Goal: Task Accomplishment & Management: Manage account settings

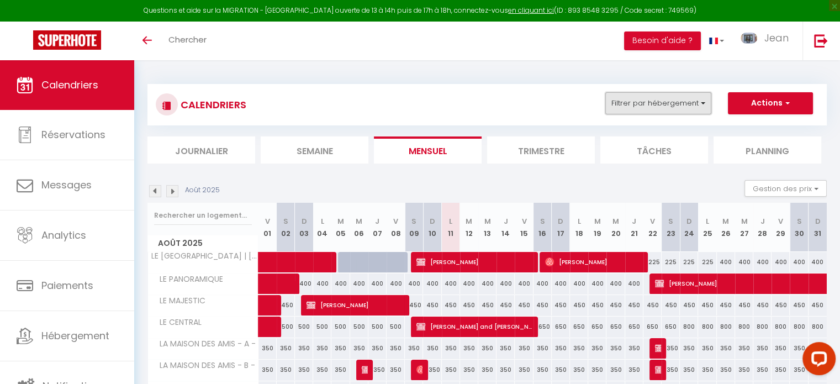
click at [705, 99] on button "Filtrer par hébergement" at bounding box center [658, 103] width 106 height 22
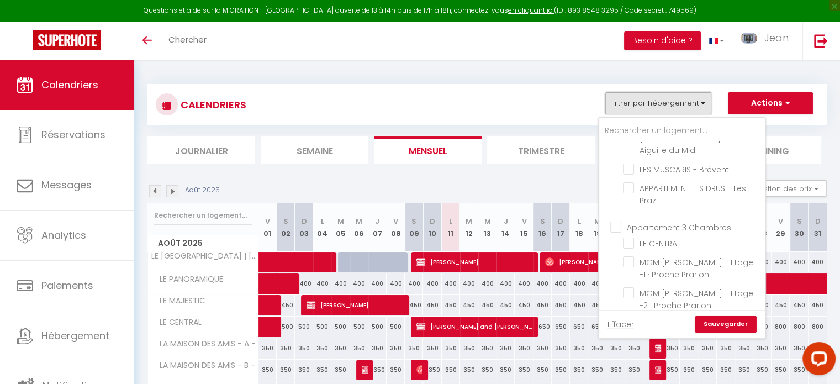
scroll to position [359, 0]
click at [628, 236] on input "LE CENTRAL" at bounding box center [692, 241] width 138 height 11
checkbox input "true"
checkbox input "false"
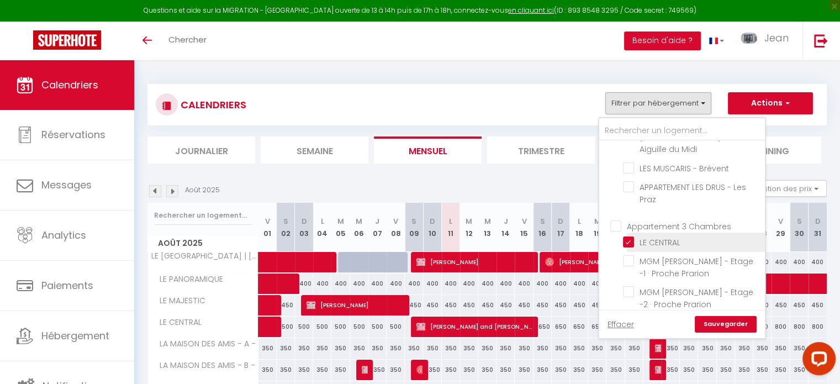
checkbox input "false"
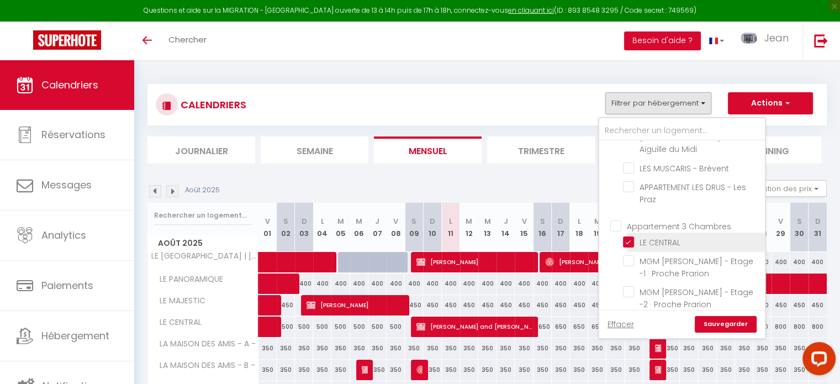
checkbox input "false"
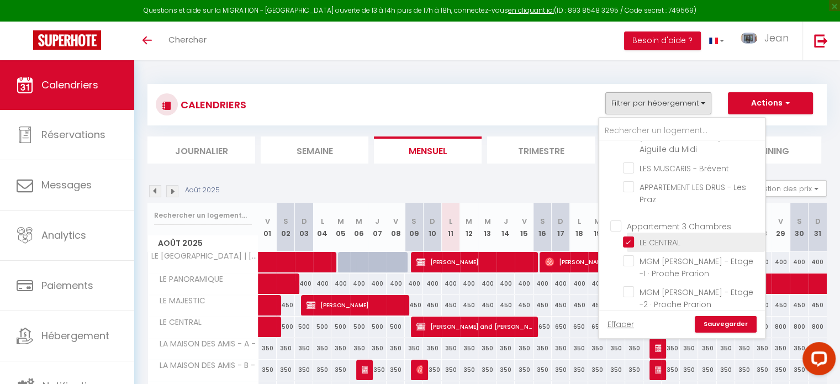
checkbox input "false"
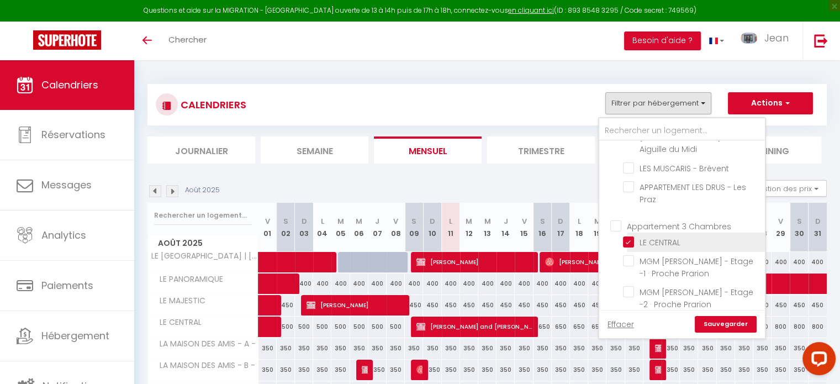
checkbox input "false"
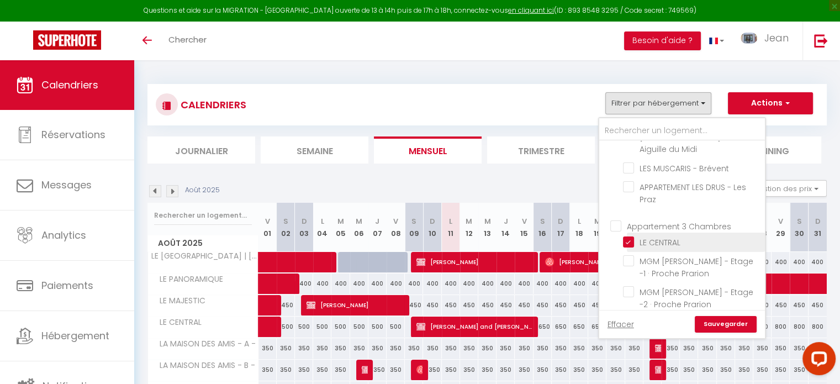
checkbox input "false"
click at [725, 324] on link "Sauvegarder" at bounding box center [726, 324] width 62 height 17
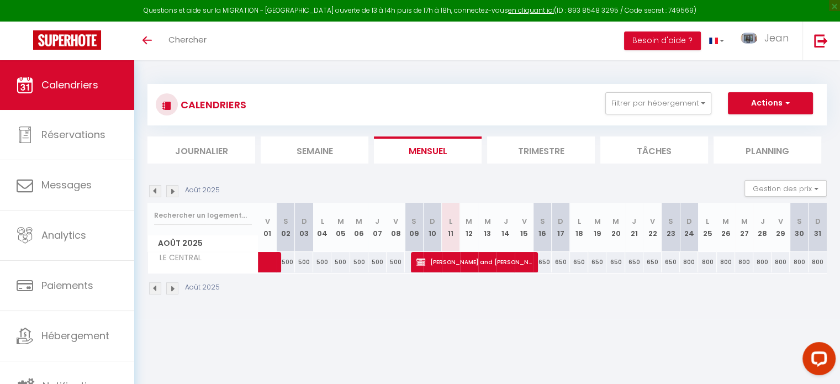
click at [545, 259] on div "650" at bounding box center [542, 262] width 18 height 20
type input "650"
type input "[PERSON_NAME][DATE]"
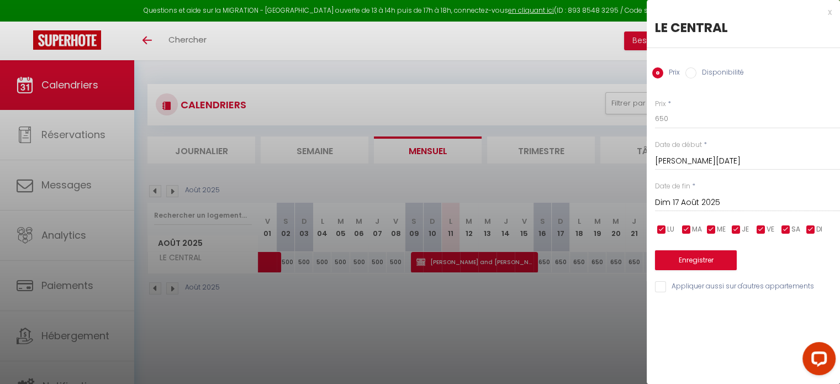
click at [700, 163] on input "[PERSON_NAME][DATE]" at bounding box center [747, 161] width 185 height 14
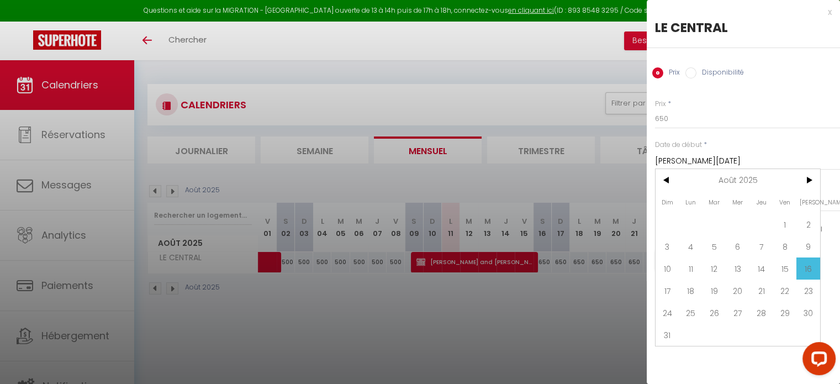
click at [700, 163] on input "[PERSON_NAME][DATE]" at bounding box center [747, 161] width 185 height 14
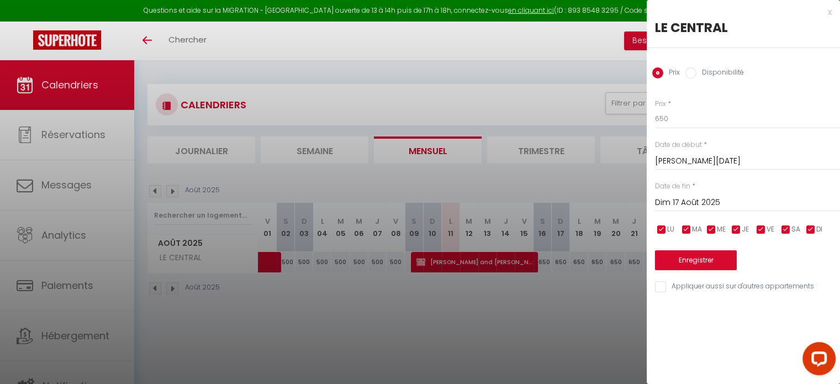
click at [681, 199] on input "Dim 17 Août 2025" at bounding box center [747, 202] width 185 height 14
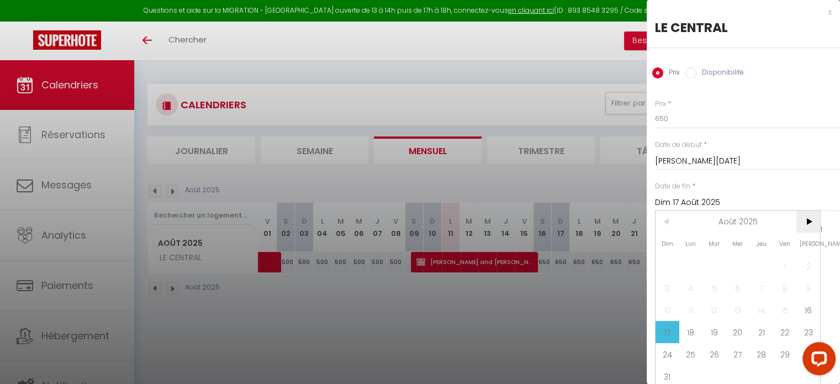
click at [807, 220] on span ">" at bounding box center [808, 221] width 24 height 22
click at [808, 266] on span "6" at bounding box center [808, 266] width 24 height 22
type input "Sam 06 Septembre 2025"
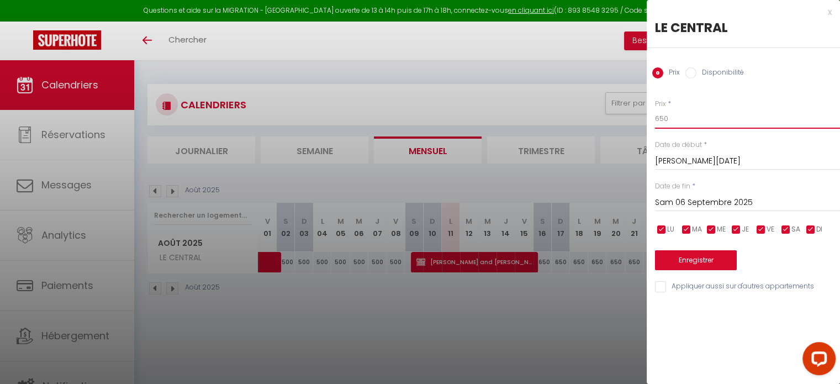
click at [684, 119] on input "650" at bounding box center [747, 119] width 185 height 20
type input "6"
type input "500"
click at [688, 262] on button "Enregistrer" at bounding box center [696, 260] width 82 height 20
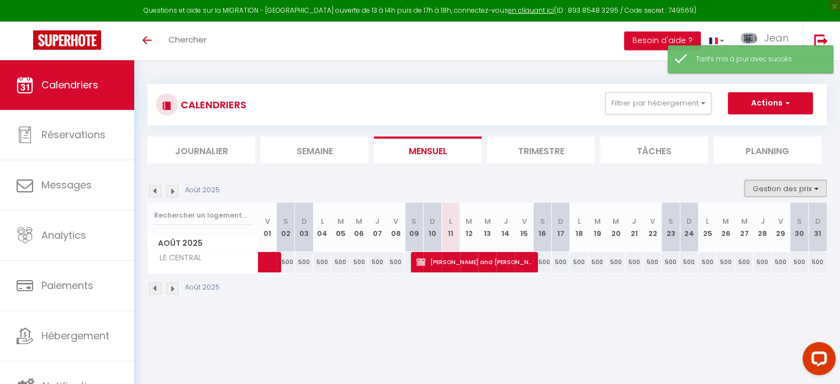
click at [816, 187] on button "Gestion des prix" at bounding box center [785, 188] width 82 height 17
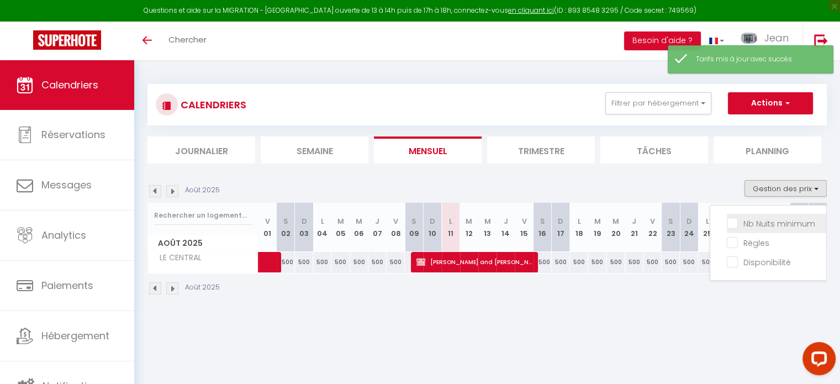
click at [732, 225] on input "Nb Nuits minimum" at bounding box center [776, 222] width 99 height 11
checkbox input "true"
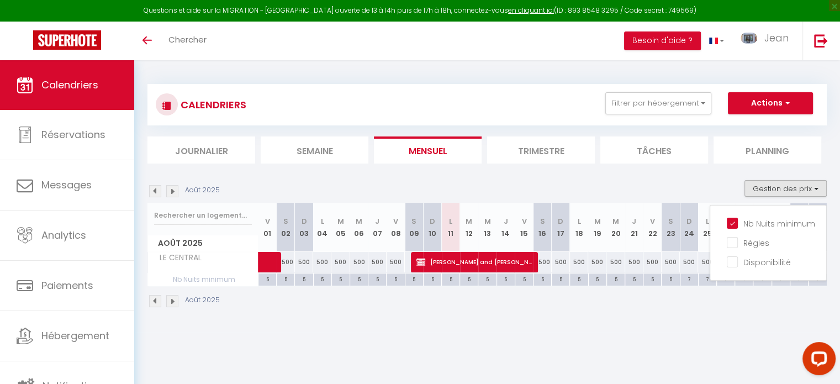
click at [682, 337] on body "Questions et aide sur la MIGRATION - [GEOGRAPHIC_DATA] ouverte de 13 à 14h puis…" at bounding box center [420, 252] width 840 height 384
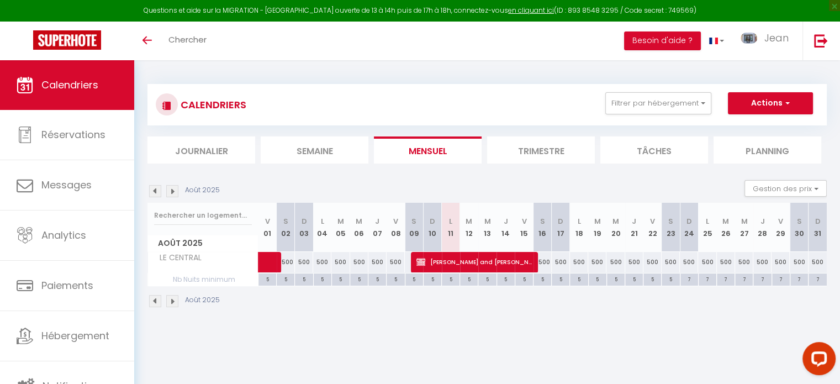
click at [689, 279] on div "7" at bounding box center [689, 278] width 18 height 10
type input "7"
type input "Dim 24 Août 2025"
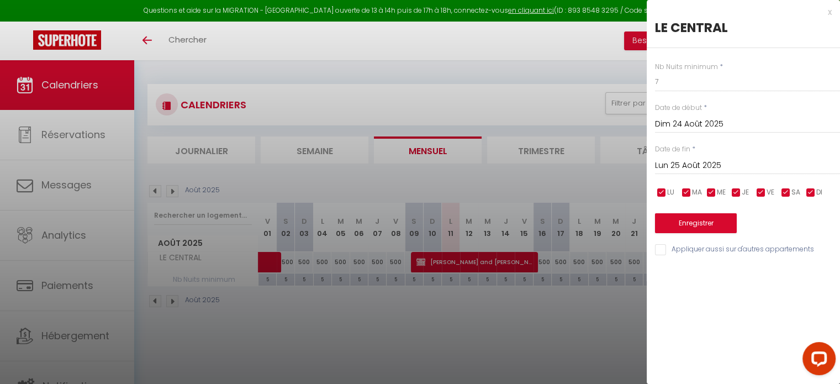
click at [688, 166] on input "Lun 25 Août 2025" at bounding box center [747, 165] width 185 height 14
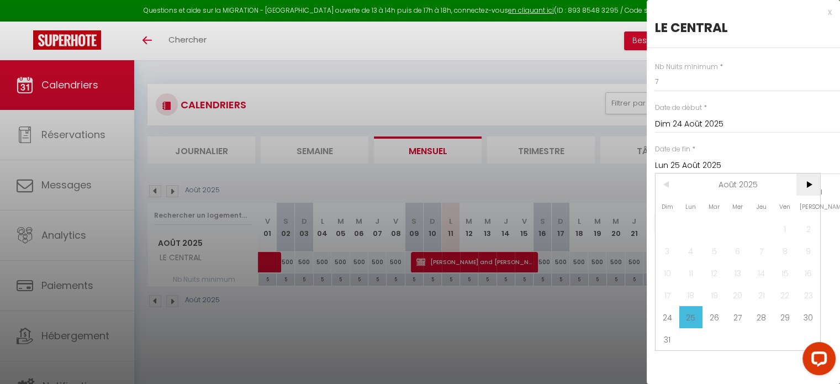
click at [810, 185] on span ">" at bounding box center [808, 184] width 24 height 22
click at [807, 228] on span "6" at bounding box center [808, 229] width 24 height 22
type input "Sam 06 Septembre 2025"
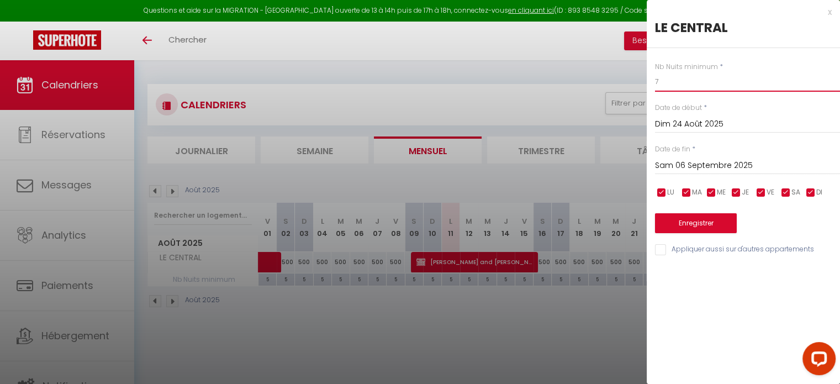
click at [687, 85] on input "7" at bounding box center [747, 82] width 185 height 20
type input "5"
click at [696, 225] on button "Enregistrer" at bounding box center [696, 223] width 82 height 20
